Goal: Find specific fact: Find specific fact

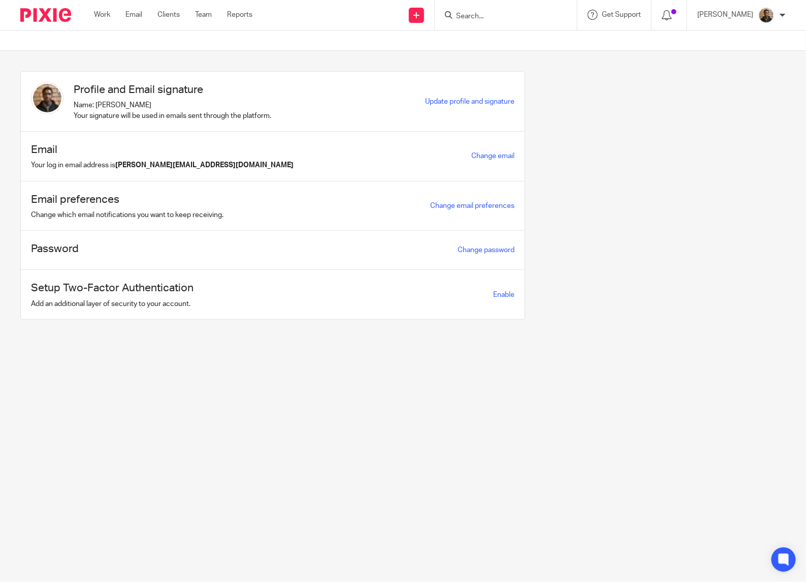
click at [470, 14] on input "Search" at bounding box center [500, 16] width 91 height 9
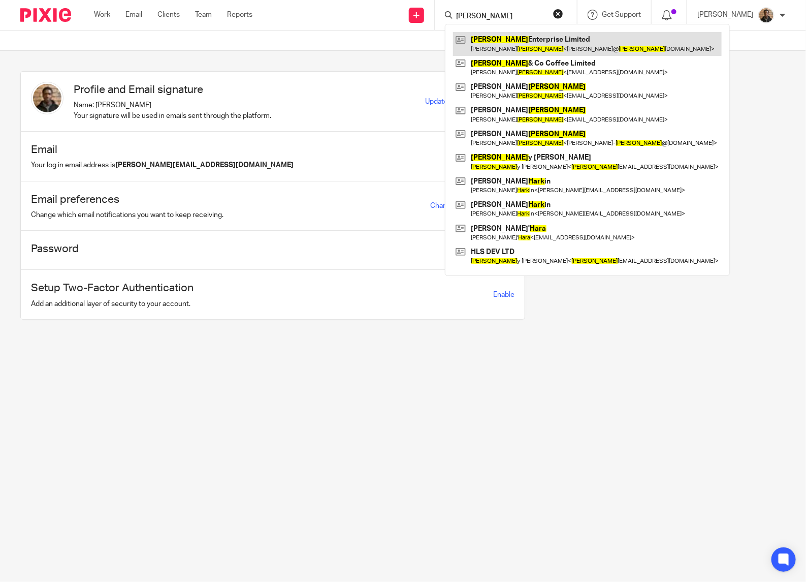
type input "hart"
click at [547, 43] on link at bounding box center [587, 43] width 269 height 23
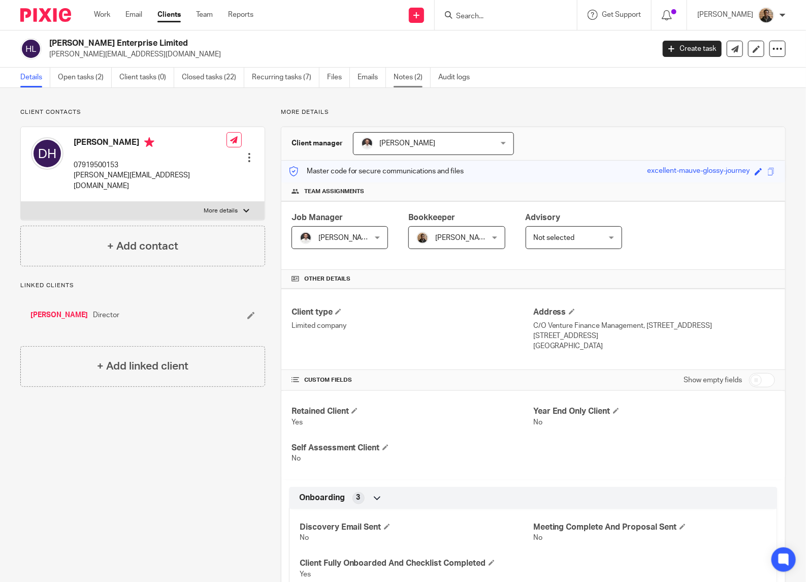
click at [399, 76] on link "Notes (2)" at bounding box center [412, 78] width 37 height 20
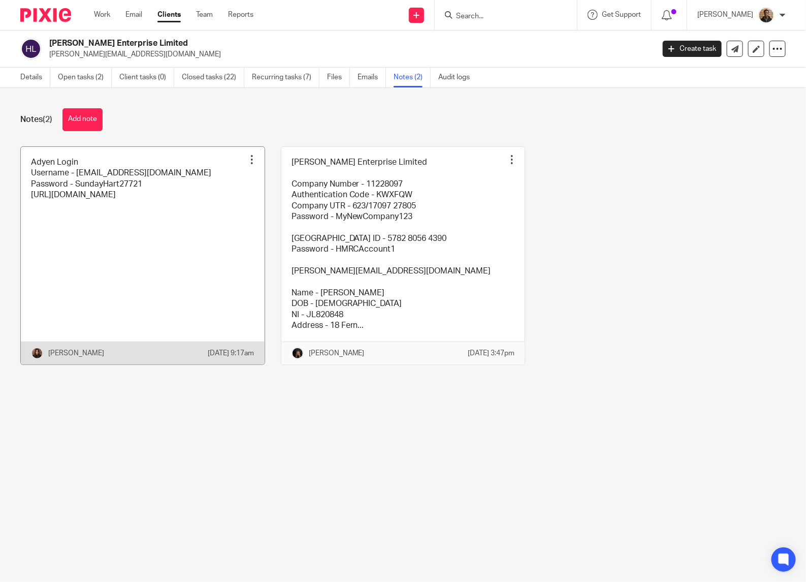
click at [154, 279] on link at bounding box center [143, 255] width 244 height 217
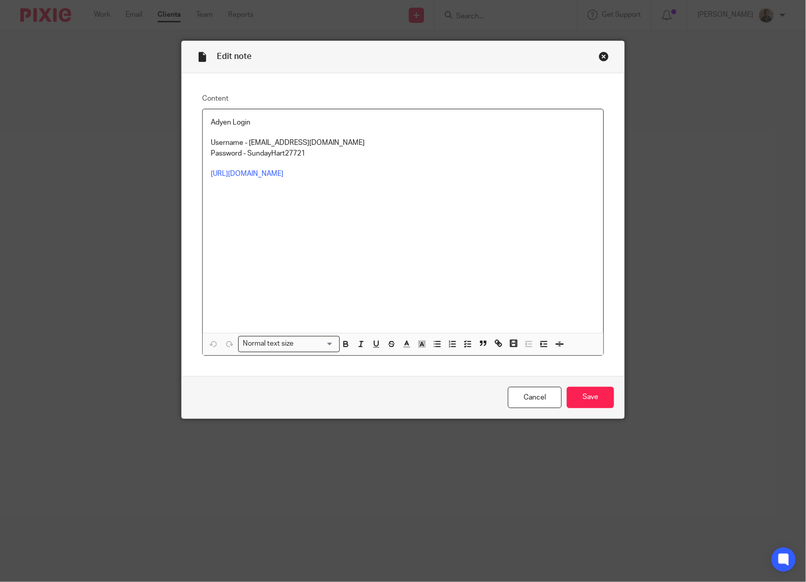
drag, startPoint x: 245, startPoint y: 142, endPoint x: 353, endPoint y: 141, distance: 108.7
click at [353, 141] on p "Username - hartandcobarbershop@gmail.com" at bounding box center [403, 143] width 384 height 10
copy p "hartandcobarbershop@gmail.com"
drag, startPoint x: 241, startPoint y: 154, endPoint x: 303, endPoint y: 155, distance: 61.5
click at [303, 155] on p "Password - SundayHart27721" at bounding box center [403, 153] width 384 height 10
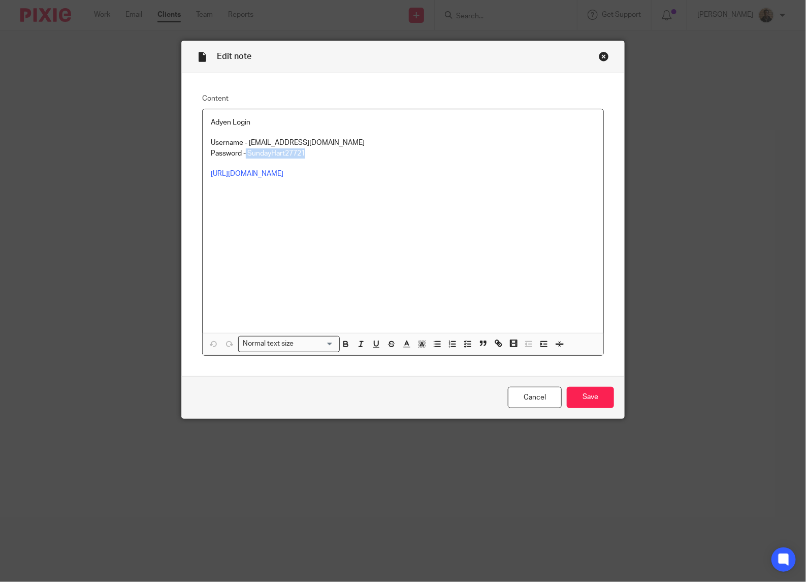
copy p "SundayHart27721"
click at [324, 155] on p "Password - SundayHart27721" at bounding box center [403, 153] width 384 height 10
drag, startPoint x: 241, startPoint y: 151, endPoint x: 252, endPoint y: 151, distance: 11.2
click at [252, 151] on p "Password - SundayHart27721" at bounding box center [403, 153] width 384 height 10
click at [239, 155] on p "Password - SundayHart27721" at bounding box center [403, 153] width 384 height 10
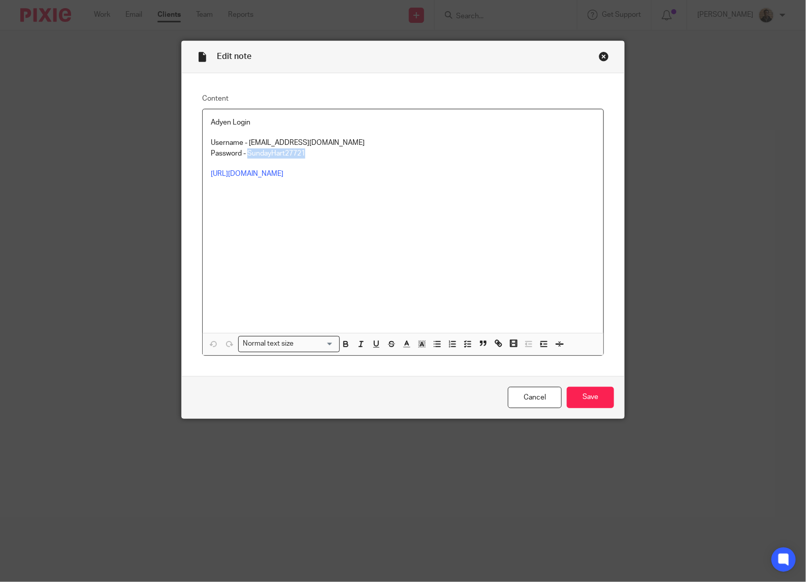
drag, startPoint x: 244, startPoint y: 151, endPoint x: 307, endPoint y: 153, distance: 63.0
click at [307, 153] on p "Password - SundayHart27721" at bounding box center [403, 153] width 384 height 10
copy p "SundayHart27721"
click at [90, 67] on div "Edit note Content Adyen Login Username - hartandcobarbershop@gmail.com Password…" at bounding box center [403, 291] width 806 height 582
